Goal: Transaction & Acquisition: Purchase product/service

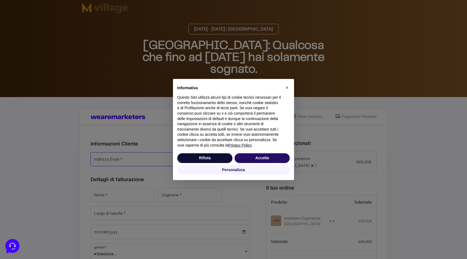
type input "[PERSON_NAME][EMAIL_ADDRESS][DOMAIN_NAME]"
click at [253, 158] on button "Accetta" at bounding box center [261, 158] width 55 height 10
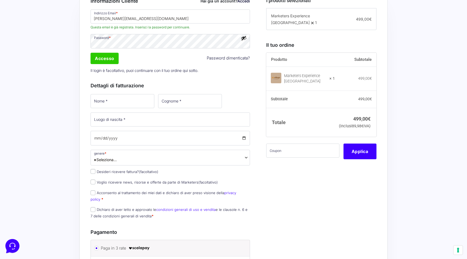
scroll to position [130, 0]
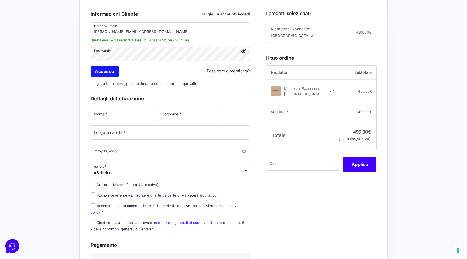
click at [114, 70] on input "Accesso" at bounding box center [104, 71] width 28 height 11
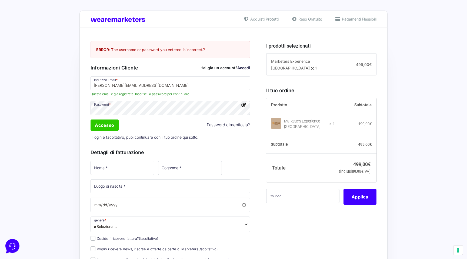
scroll to position [96, 0]
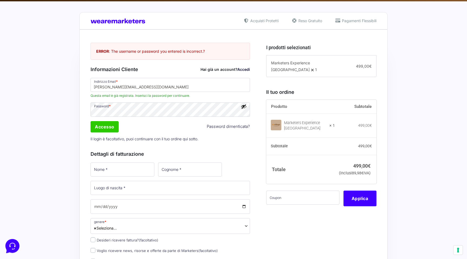
click at [90, 98] on nordpass-icon at bounding box center [90, 98] width 0 height 0
click at [43, 126] on div "Acquisti Protetti Reso Gratuito Pagamenti Flessibili Riepilogo Ordine 499,00 € …" at bounding box center [233, 246] width 467 height 491
click at [242, 105] on button "Mostra password" at bounding box center [244, 106] width 6 height 6
click at [110, 126] on input "Accesso" at bounding box center [104, 126] width 28 height 11
click at [103, 130] on input "Accesso" at bounding box center [104, 126] width 28 height 11
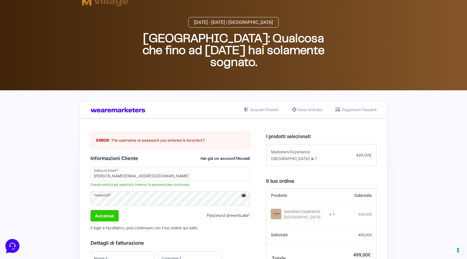
scroll to position [0, 0]
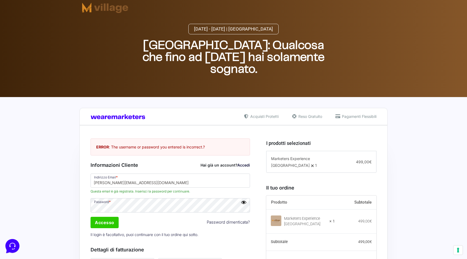
click at [239, 164] on link "Accedi" at bounding box center [243, 165] width 13 height 5
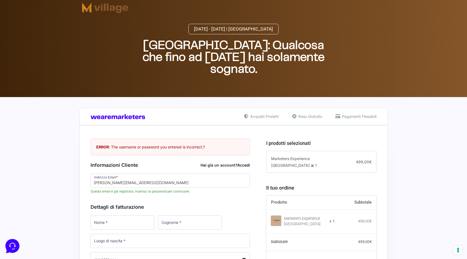
click at [242, 164] on link "Accedi" at bounding box center [243, 165] width 13 height 5
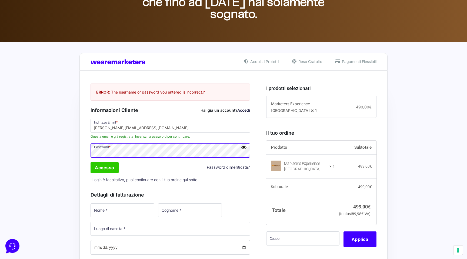
scroll to position [58, 0]
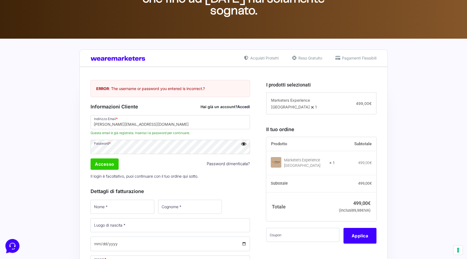
click at [221, 164] on link "Password dimenticata?" at bounding box center [228, 164] width 43 height 6
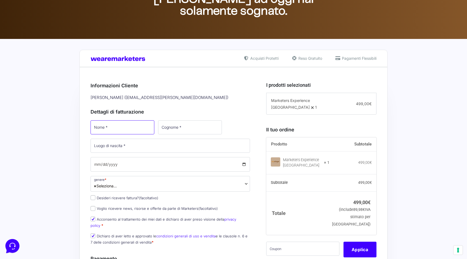
click at [112, 122] on input "Nome *" at bounding box center [122, 127] width 64 height 14
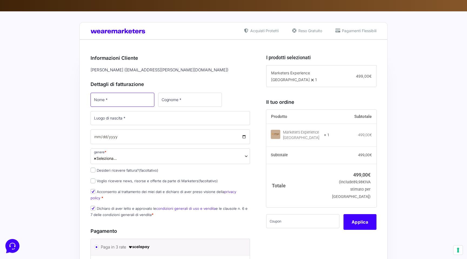
scroll to position [117, 0]
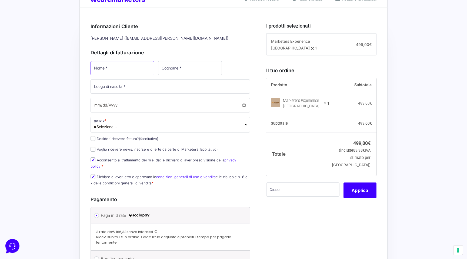
click at [114, 63] on input "Nome *" at bounding box center [122, 68] width 64 height 14
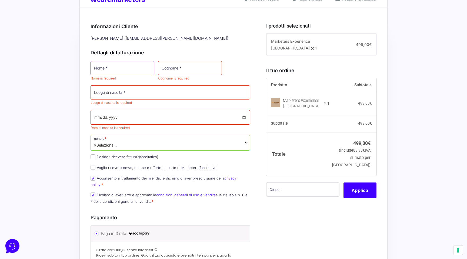
click at [116, 70] on input "Nome *" at bounding box center [122, 68] width 64 height 14
click at [109, 72] on input "Nome *" at bounding box center [122, 68] width 64 height 14
click at [116, 76] on nordpass-icon at bounding box center [116, 78] width 0 height 5
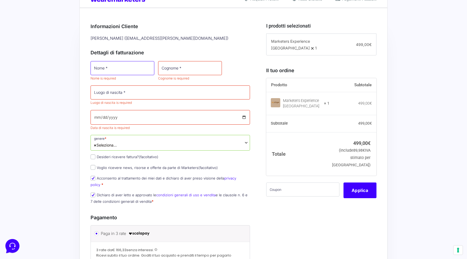
click at [110, 62] on input "Nome *" at bounding box center [122, 68] width 64 height 14
type input "Filippo"
type input "Campedelli"
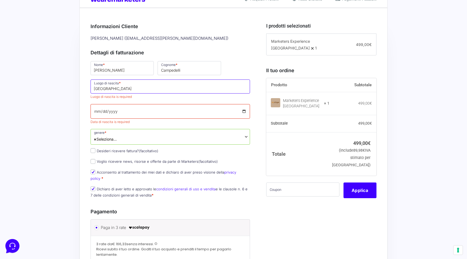
type input "Verona"
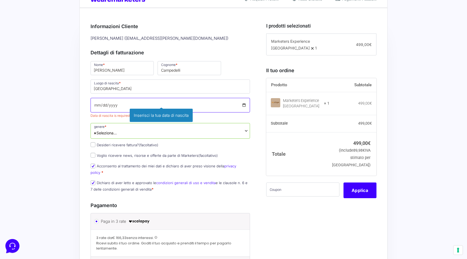
click at [97, 106] on input "Data di nascita *" at bounding box center [169, 105] width 159 height 15
type input "1990-02-12"
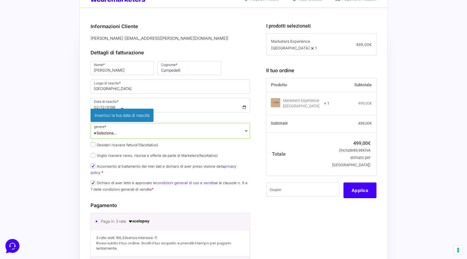
click at [116, 130] on span "× Seleziona..." at bounding box center [105, 133] width 23 height 6
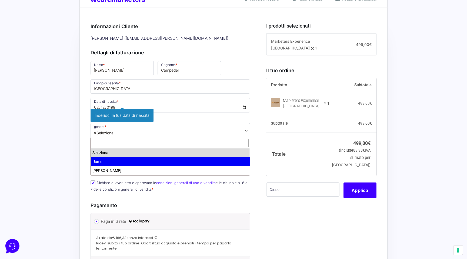
select select "Uomo"
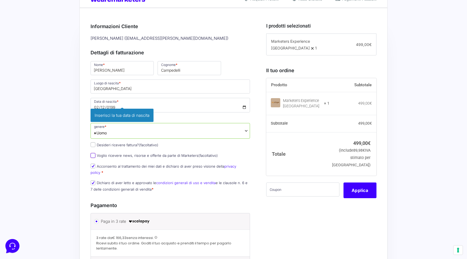
click at [93, 156] on div "Nome * Filippo Cognome * Campedelli Luogo di nascita * Verona Data di nascita *…" at bounding box center [170, 128] width 163 height 136
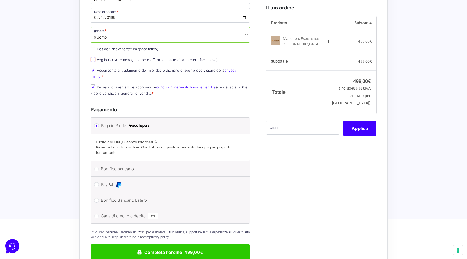
scroll to position [206, 0]
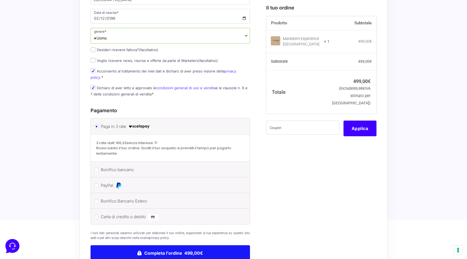
click at [214, 249] on button "Completa l'ordine 499,00€" at bounding box center [169, 253] width 159 height 16
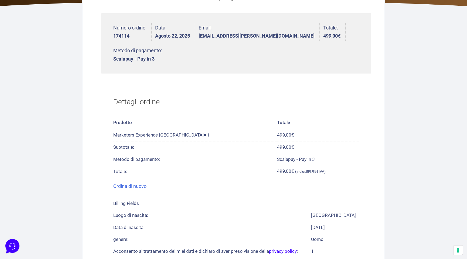
scroll to position [79, 0]
